Goal: Task Accomplishment & Management: Use online tool/utility

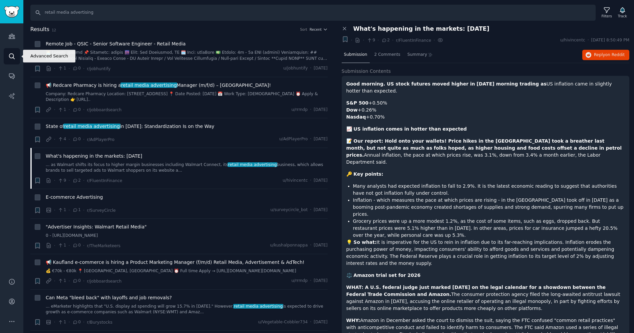
click at [15, 55] on icon "Sidebar" at bounding box center [11, 56] width 7 height 7
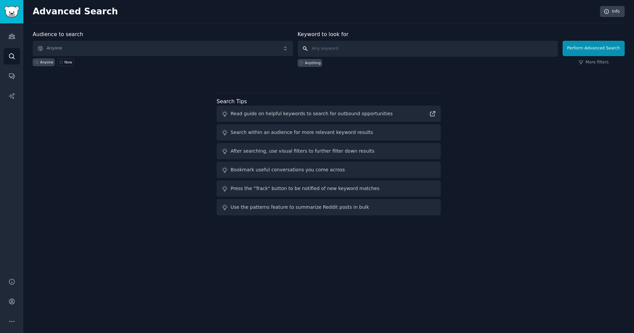
click at [373, 52] on input "text" at bounding box center [428, 49] width 260 height 16
type input "direct to consumer"
click button "Perform Advanced Search" at bounding box center [593, 48] width 62 height 15
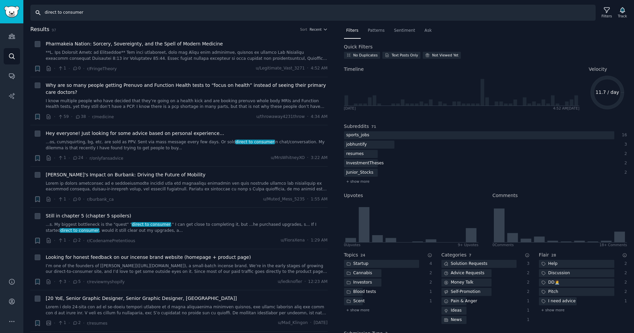
click at [446, 18] on input "direct to consumer" at bounding box center [312, 13] width 565 height 16
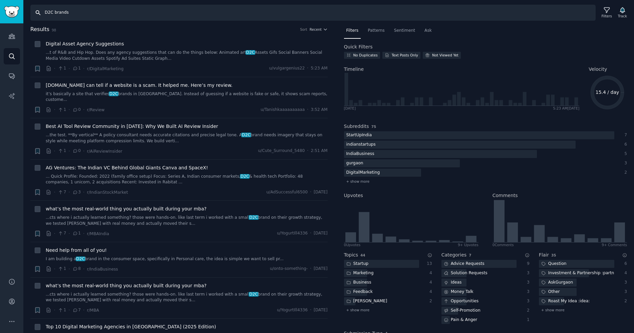
type input "D2C brands"
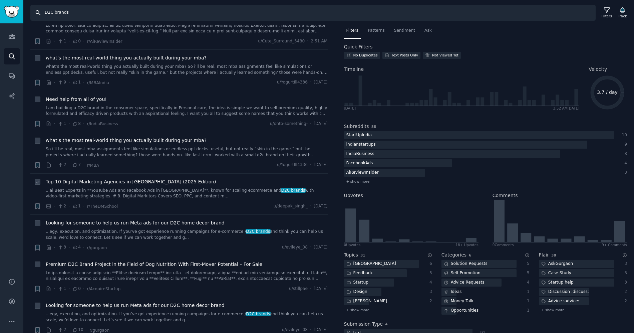
scroll to position [216, 0]
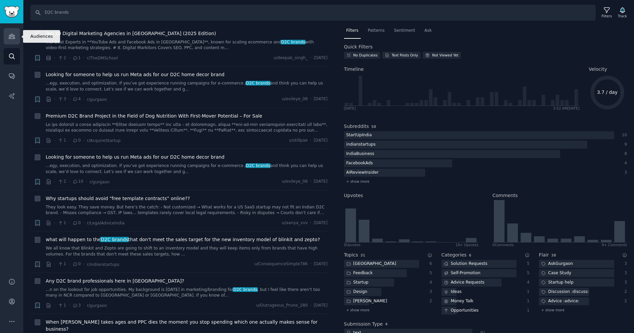
click at [17, 35] on link "Audiences" at bounding box center [12, 36] width 16 height 16
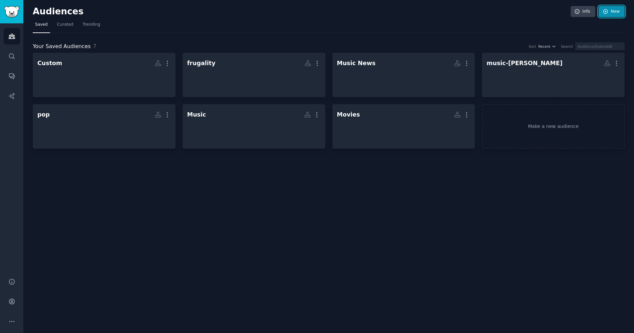
click at [623, 15] on link "New" at bounding box center [611, 11] width 26 height 11
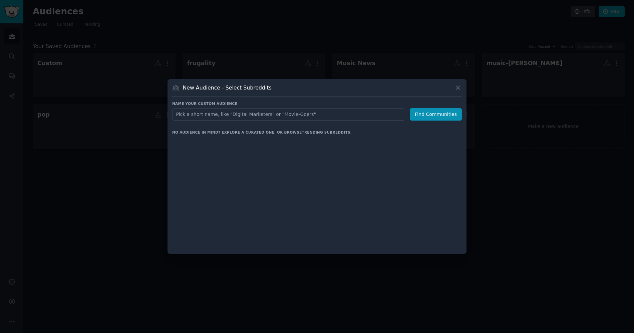
click at [614, 12] on div at bounding box center [317, 166] width 634 height 333
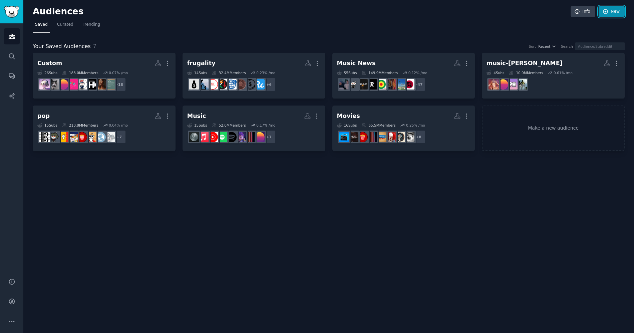
click at [617, 13] on link "New" at bounding box center [611, 11] width 26 height 11
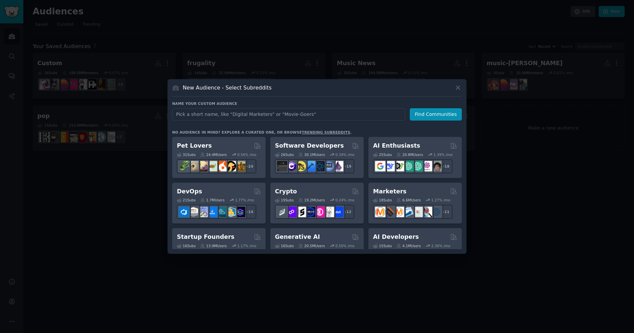
click at [315, 112] on input "text" at bounding box center [288, 114] width 233 height 12
type input "D2C"
click at [497, 117] on div at bounding box center [317, 166] width 634 height 333
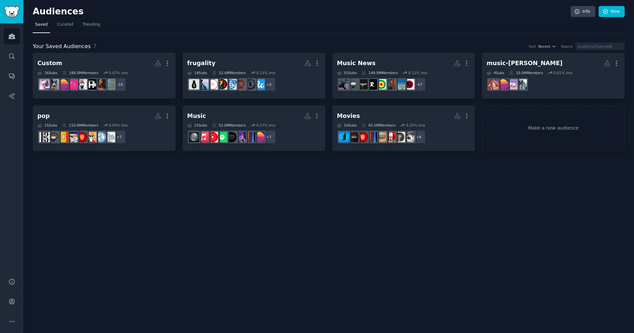
click at [608, 1] on div "Audiences Info New Saved Curated Trending Your Saved Audiences 7 Sort Recent Se…" at bounding box center [328, 166] width 610 height 333
click at [609, 8] on link "New" at bounding box center [611, 11] width 26 height 11
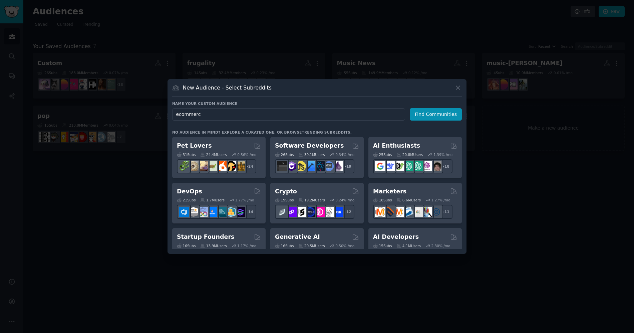
type input "ecommerce"
click button "Find Communities" at bounding box center [436, 114] width 52 height 12
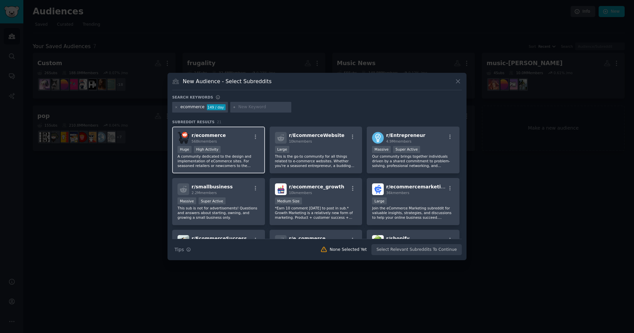
click at [215, 142] on span "568k members" at bounding box center [203, 141] width 25 height 4
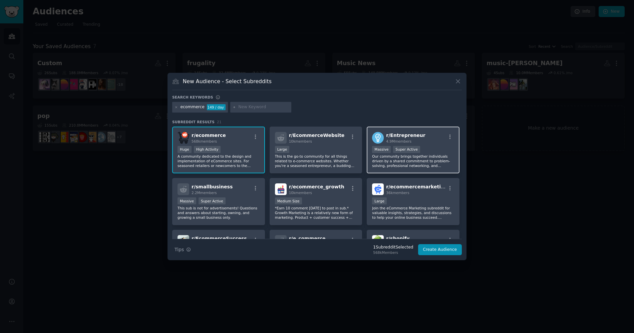
click at [382, 154] on p "Our community brings together individuals driven by a shared commitment to prob…" at bounding box center [413, 161] width 82 height 14
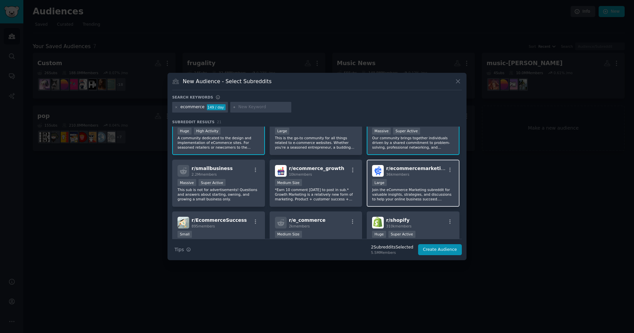
scroll to position [25, 0]
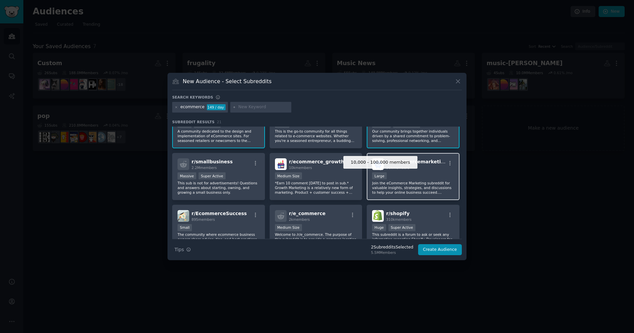
click at [379, 176] on div "Large" at bounding box center [379, 175] width 15 height 7
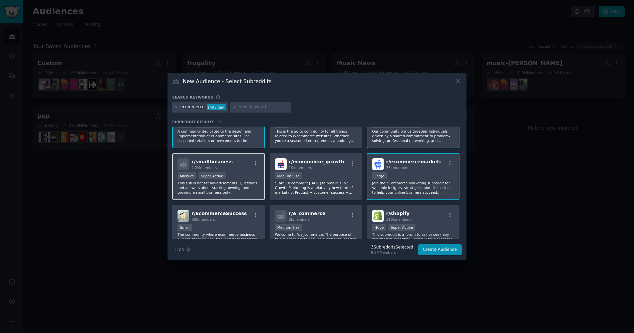
click at [206, 176] on div "Super Active" at bounding box center [211, 175] width 27 height 7
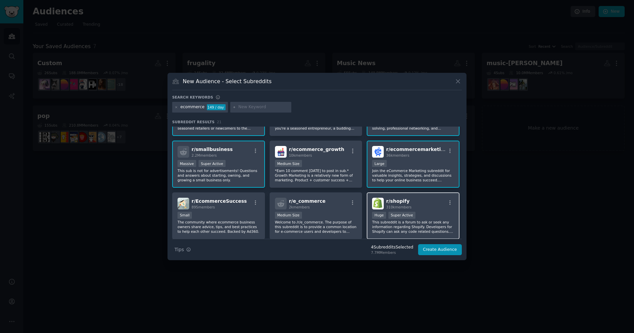
click at [384, 204] on div "r/ shopify 310k members" at bounding box center [413, 203] width 82 height 12
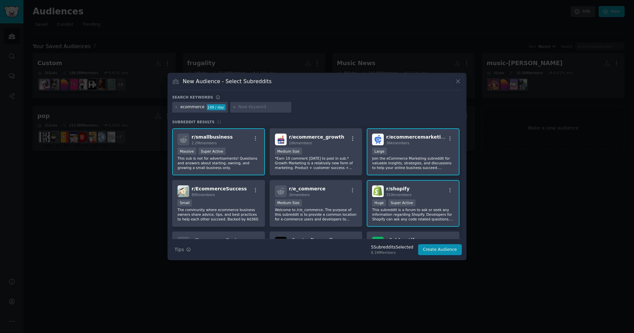
click at [401, 195] on span "310k members" at bounding box center [398, 194] width 25 height 4
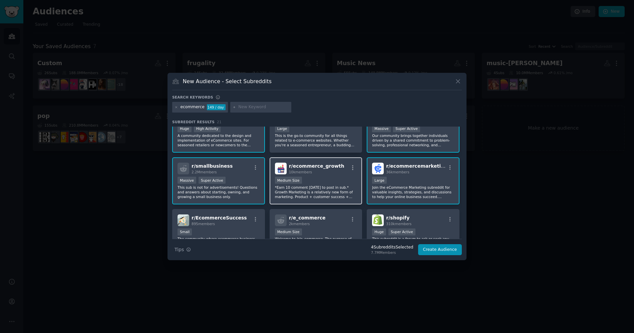
scroll to position [22, 0]
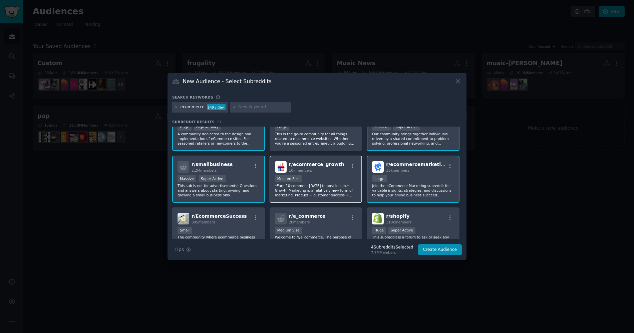
click at [341, 185] on p "*Earn 10 comment [DATE] to post in sub.* Growth Marketing is a relatively new f…" at bounding box center [316, 190] width 82 height 14
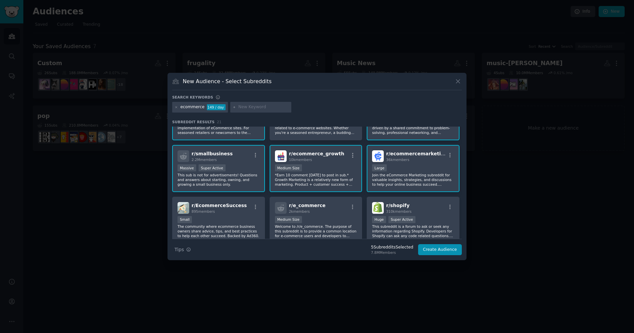
scroll to position [87, 0]
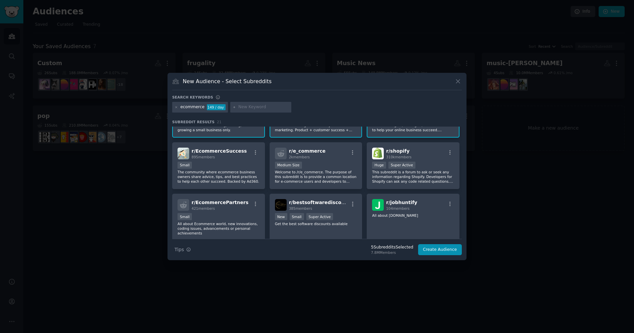
click at [210, 107] on div "149 / day" at bounding box center [216, 107] width 19 height 6
click at [255, 107] on input "text" at bounding box center [263, 107] width 51 height 6
type input "d2c"
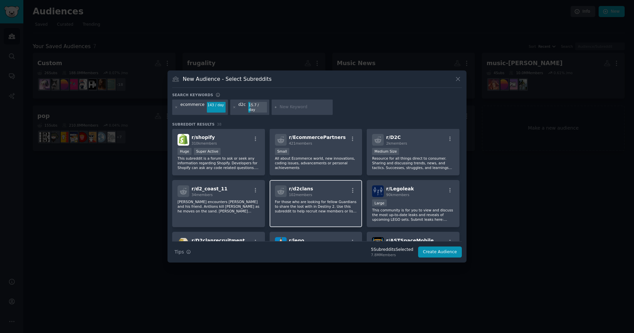
scroll to position [256, 0]
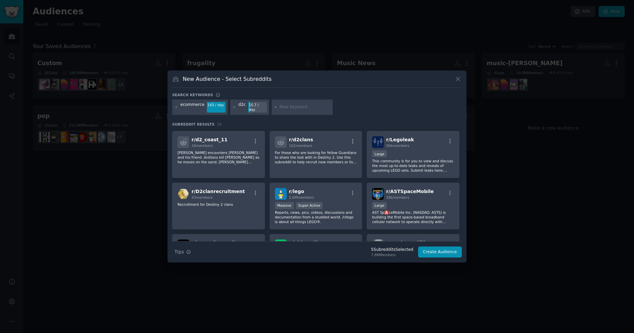
click at [256, 107] on div "15.7 / day" at bounding box center [257, 107] width 19 height 11
click at [236, 107] on div "d2c 15.7 / day" at bounding box center [249, 106] width 39 height 15
click at [233, 107] on icon at bounding box center [234, 107] width 4 height 4
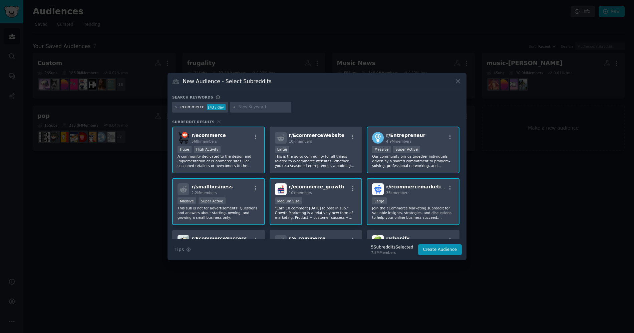
click at [230, 107] on div at bounding box center [260, 107] width 61 height 11
click at [244, 107] on input "text" at bounding box center [263, 107] width 51 height 6
type input "dtc"
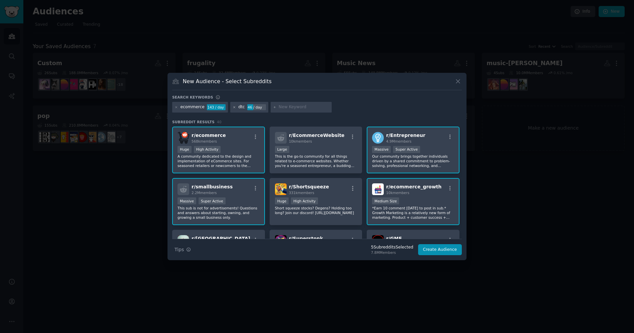
click at [232, 107] on icon at bounding box center [234, 107] width 4 height 4
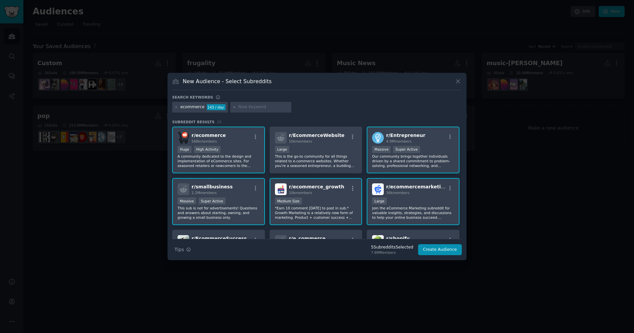
click at [240, 107] on input "text" at bounding box center [263, 107] width 51 height 6
type input "CPG"
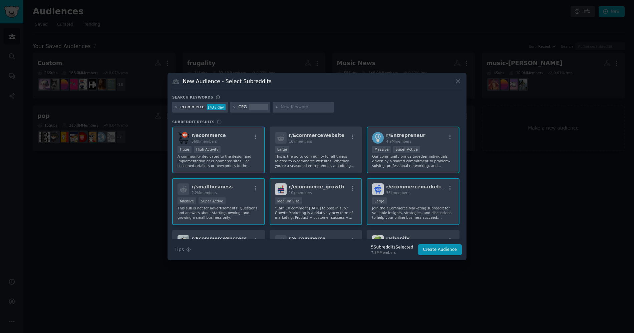
click at [174, 108] on div "ecommerce 143 / day" at bounding box center [200, 107] width 56 height 11
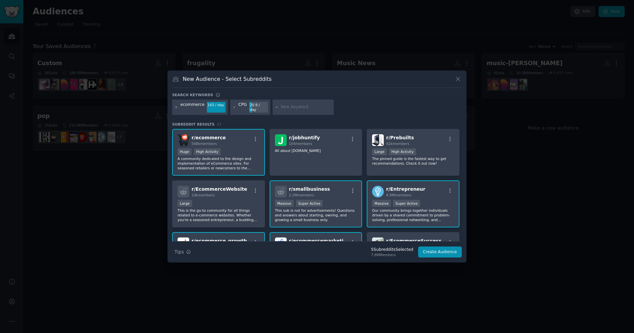
click at [176, 107] on icon at bounding box center [176, 107] width 4 height 4
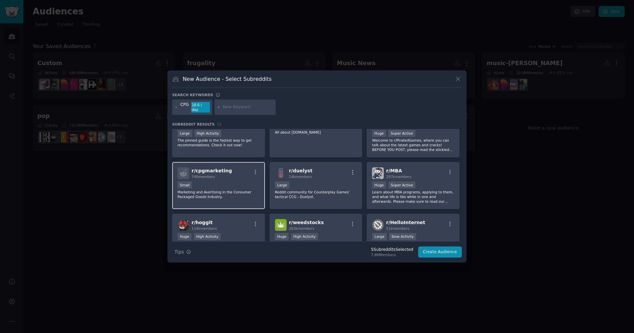
scroll to position [22, 0]
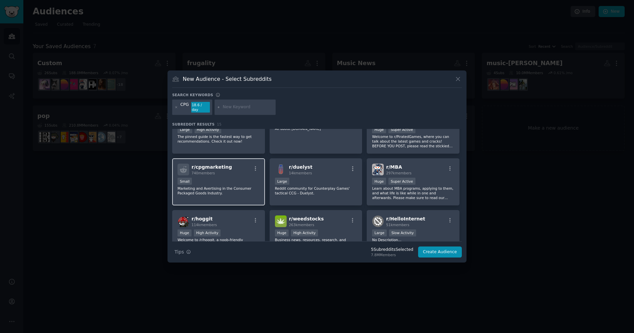
drag, startPoint x: 228, startPoint y: 186, endPoint x: 249, endPoint y: 186, distance: 20.7
click at [228, 186] on p "Marketing and Avertising in the Consumer Packaged Goods Industry." at bounding box center [218, 190] width 82 height 9
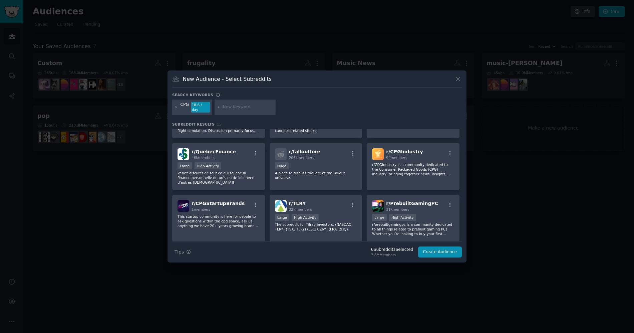
scroll to position [48, 0]
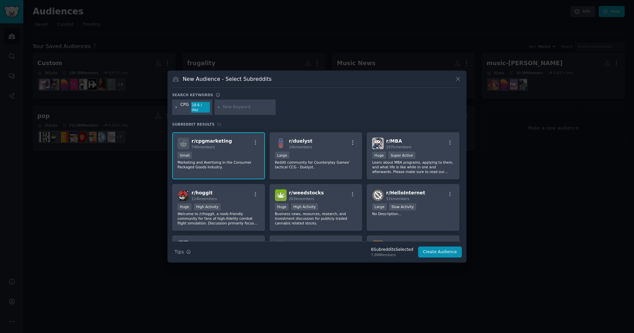
click at [176, 107] on icon at bounding box center [176, 107] width 4 height 4
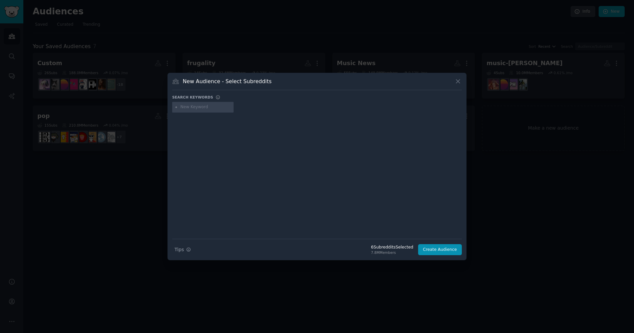
click at [215, 108] on input "text" at bounding box center [205, 107] width 51 height 6
